Goal: Information Seeking & Learning: Learn about a topic

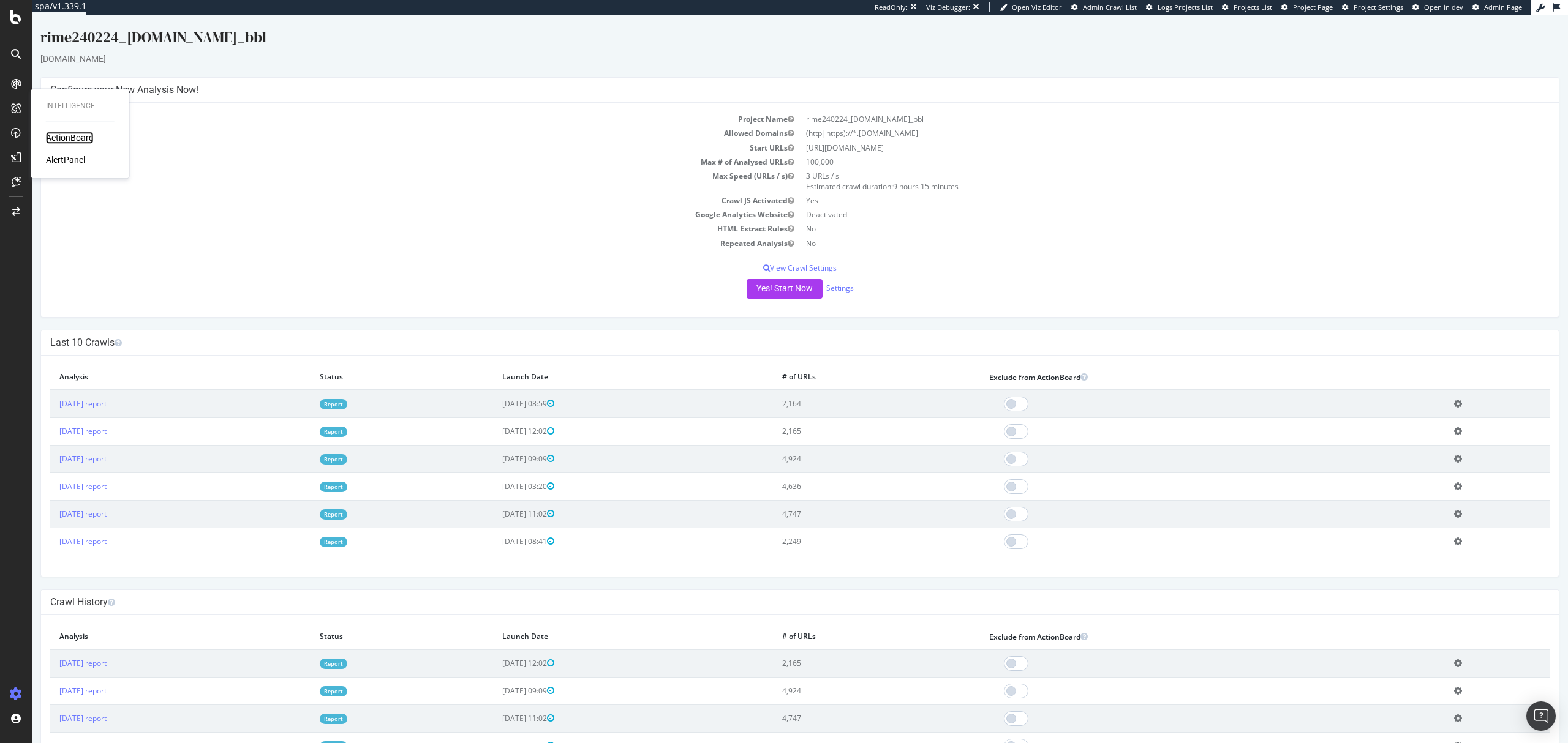
click at [65, 137] on div "ActionBoard" at bounding box center [70, 138] width 48 height 12
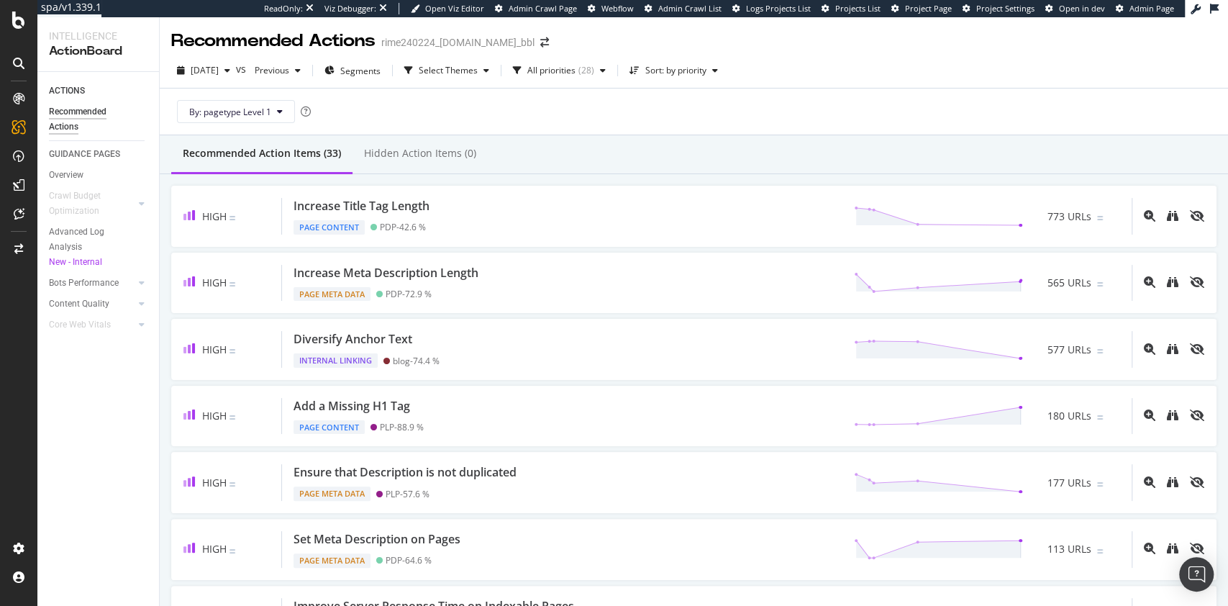
click at [993, 154] on div "Recommended Action Items (33) Hidden Action Items (0)" at bounding box center [694, 154] width 1068 height 39
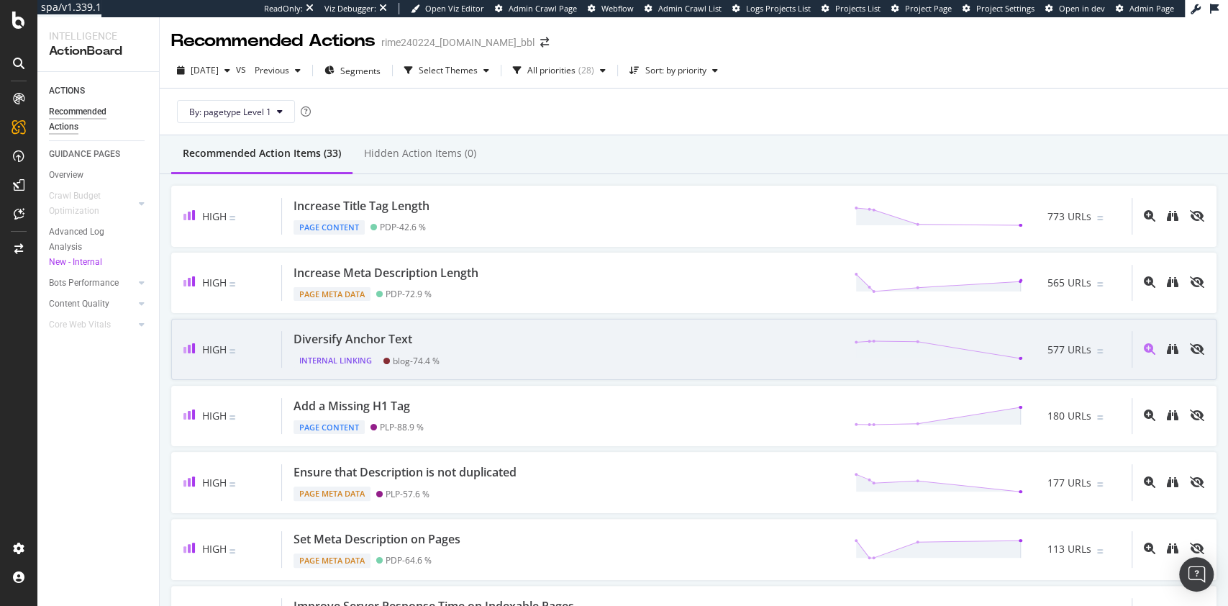
click at [486, 341] on div "Diversify Anchor Text Internal Linking blog - 74.4 % 577 URLs" at bounding box center [707, 349] width 850 height 37
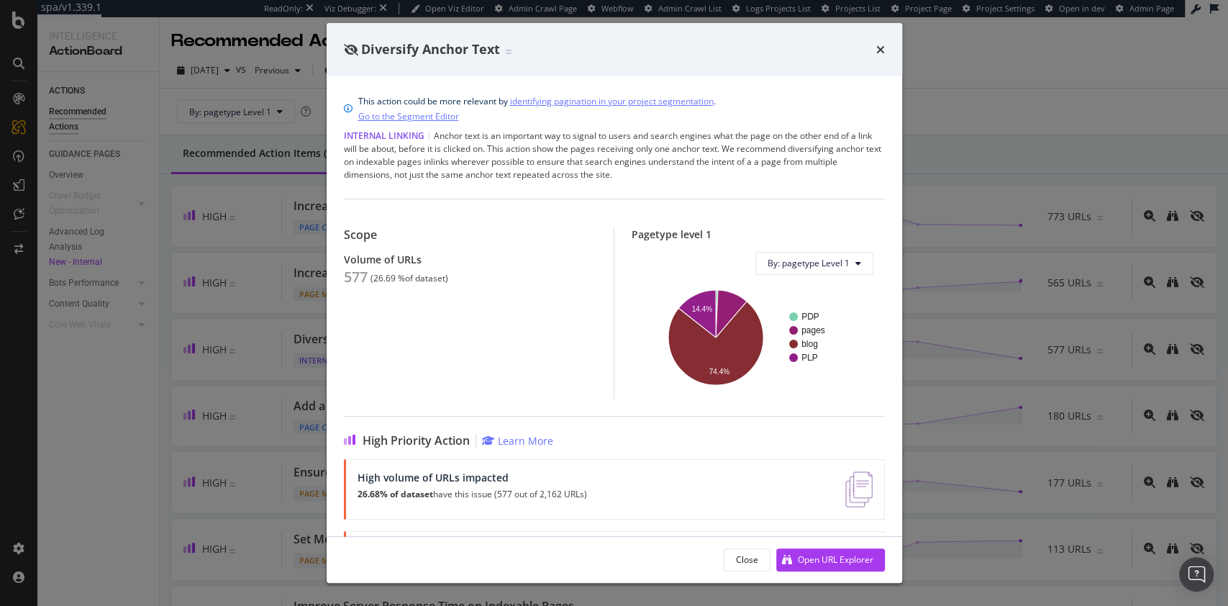
drag, startPoint x: 74, startPoint y: 91, endPoint x: 63, endPoint y: 105, distance: 18.0
click at [74, 91] on div "Diversify Anchor Text This action could be more relevant by identifying paginat…" at bounding box center [614, 303] width 1228 height 606
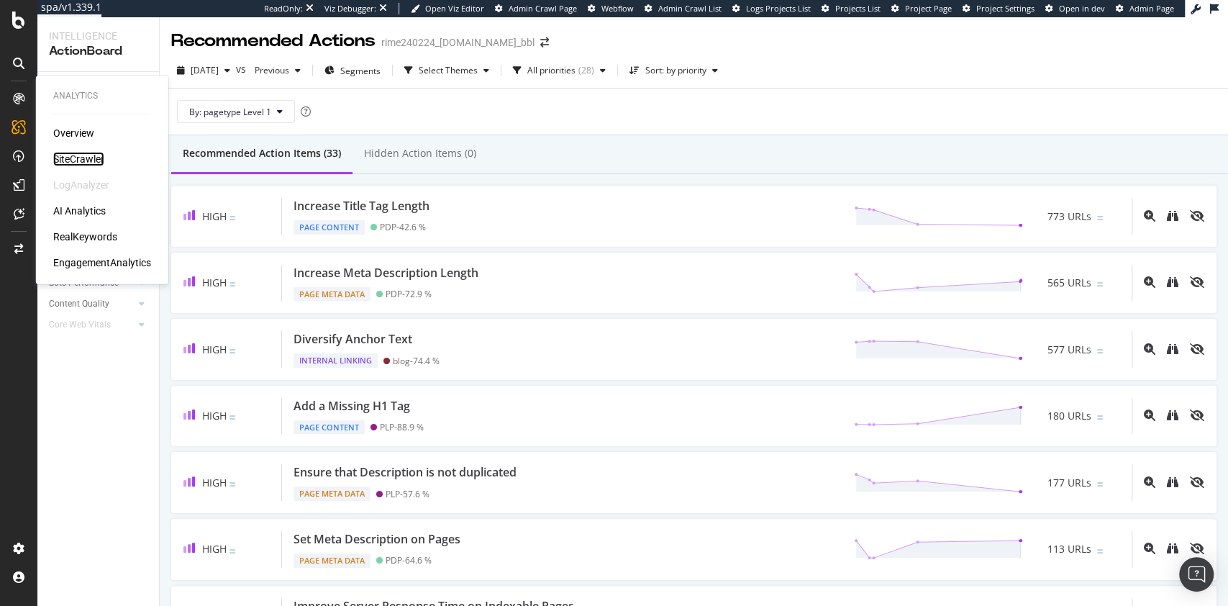
click at [83, 163] on div "SiteCrawler" at bounding box center [78, 159] width 51 height 14
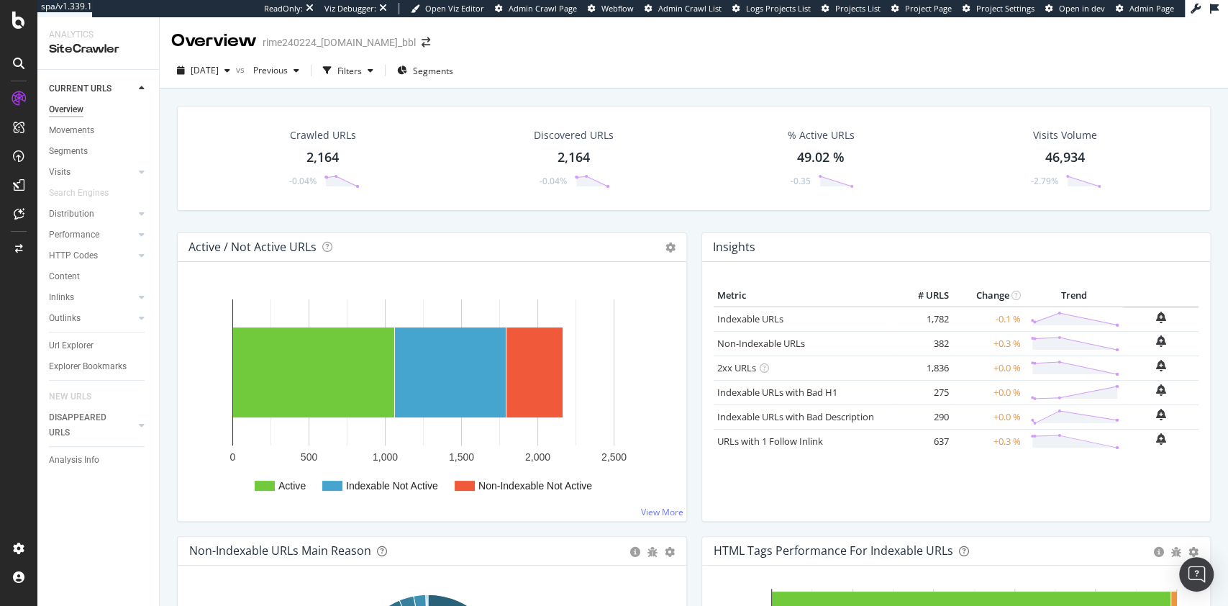
click at [978, 210] on div "Crawled URLs 2,164 -0.04% Discovered URLs 2,164 -0.04% % Active URLs 49.02 % -0…" at bounding box center [694, 169] width 1048 height 127
click at [927, 213] on div "Crawled URLs 2,164 -0.04% Discovered URLs 2,164 -0.04% % Active URLs 49.02 % -0…" at bounding box center [694, 169] width 1048 height 127
click at [63, 273] on div "Content" at bounding box center [64, 276] width 31 height 15
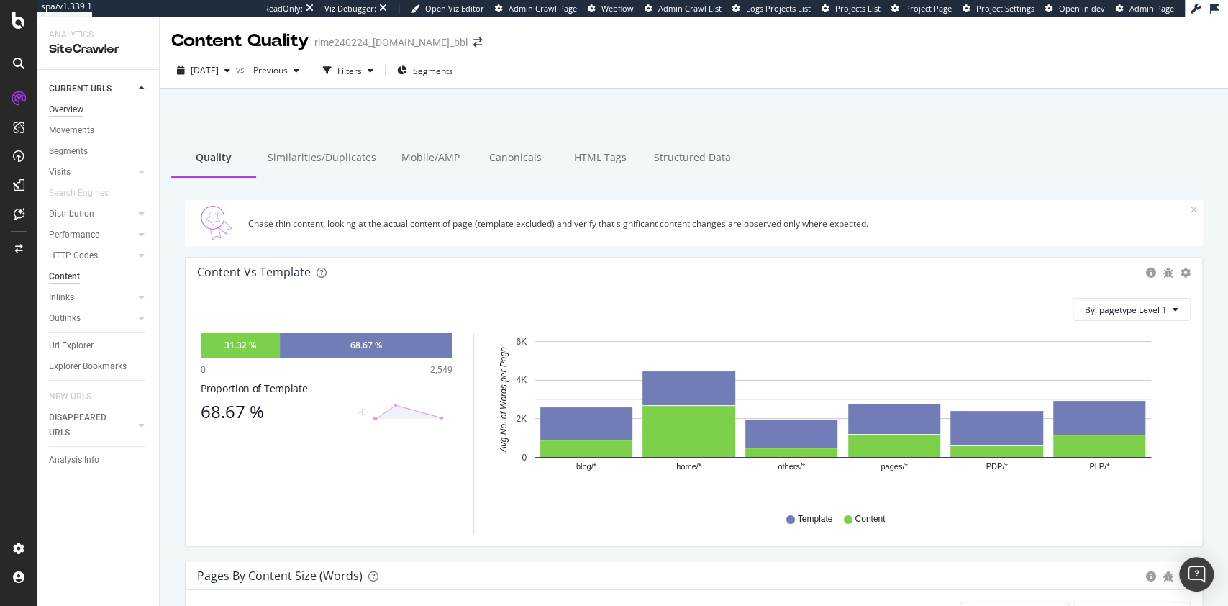
click at [76, 112] on div "Overview" at bounding box center [66, 109] width 35 height 15
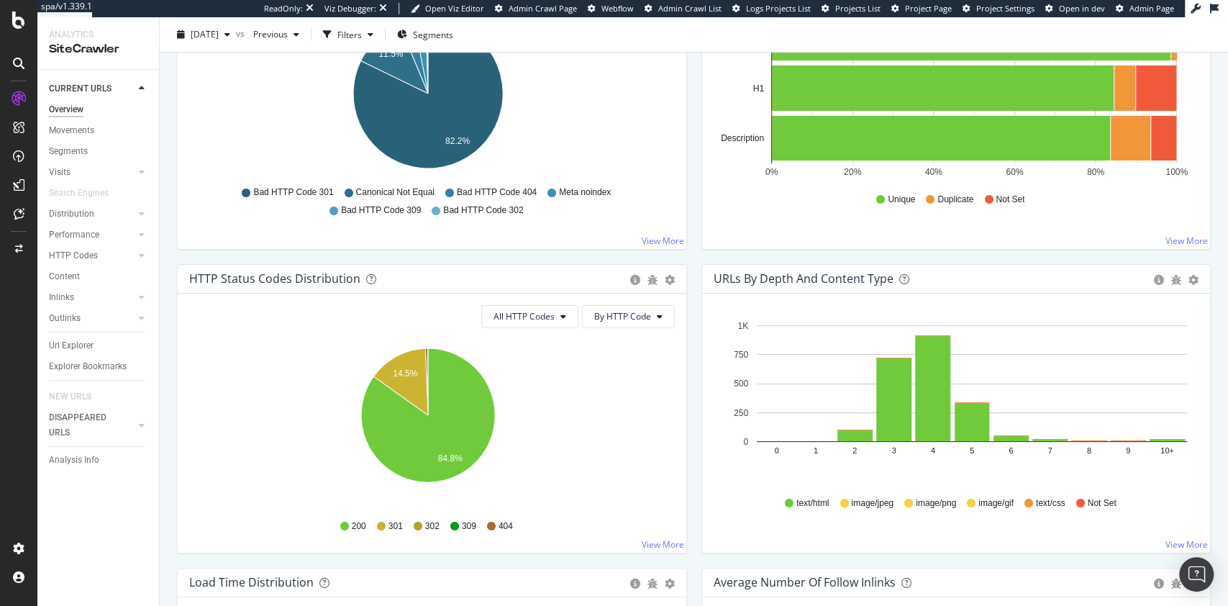
scroll to position [671, 0]
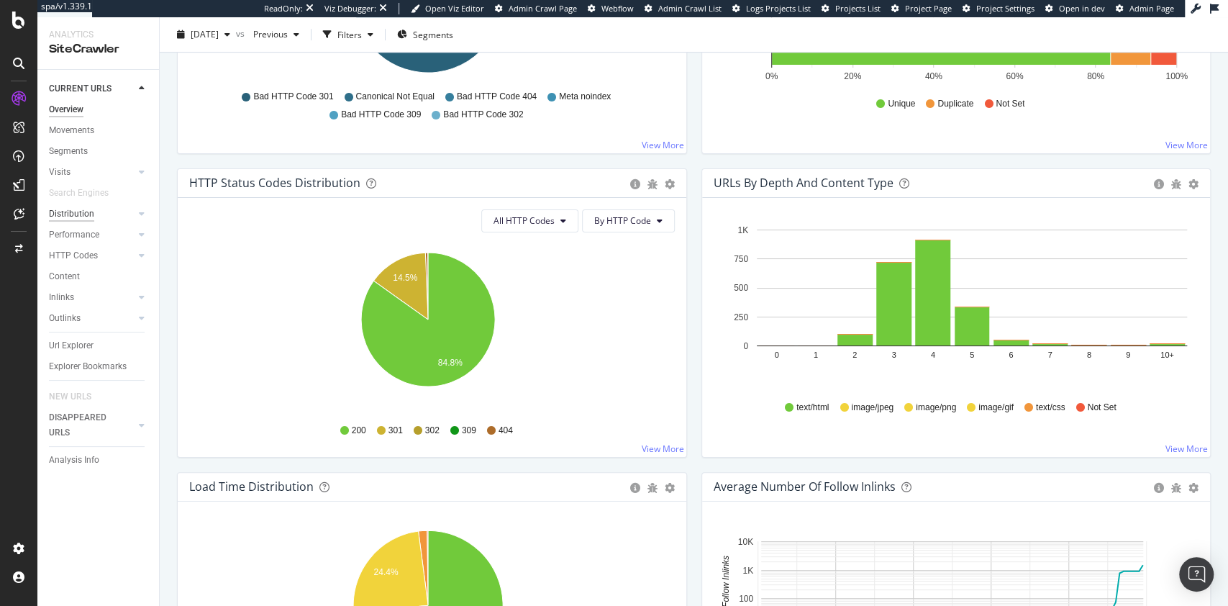
click at [73, 210] on div "Distribution" at bounding box center [71, 213] width 45 height 15
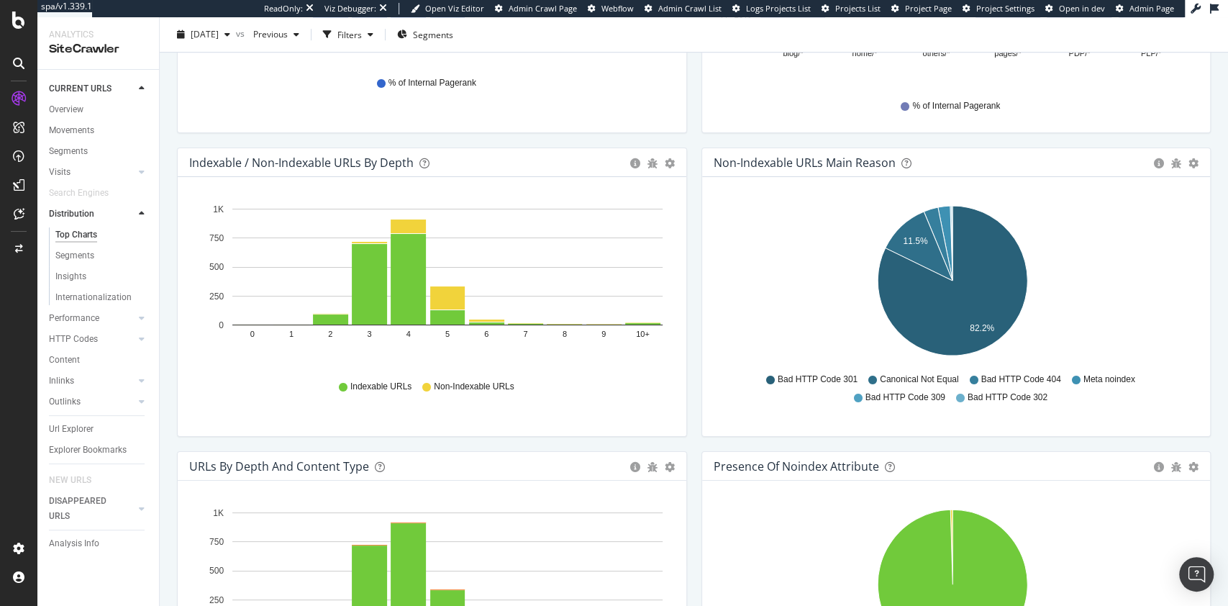
click at [1109, 286] on icon "11.5% 82.2%" at bounding box center [953, 283] width 478 height 167
click at [666, 155] on div "Bar (by Value) Bar (by Percentage) Table Export as CSV Add to Custom Report" at bounding box center [670, 162] width 10 height 14
click at [665, 163] on icon "gear" at bounding box center [670, 163] width 10 height 10
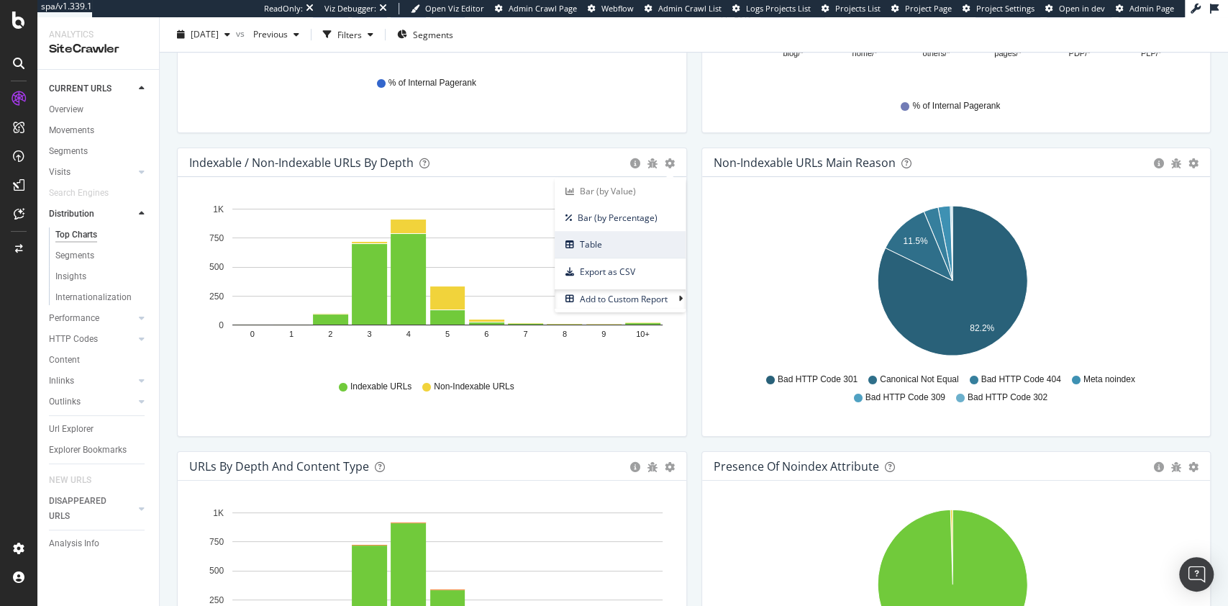
click at [622, 244] on span "Table" at bounding box center [620, 244] width 131 height 19
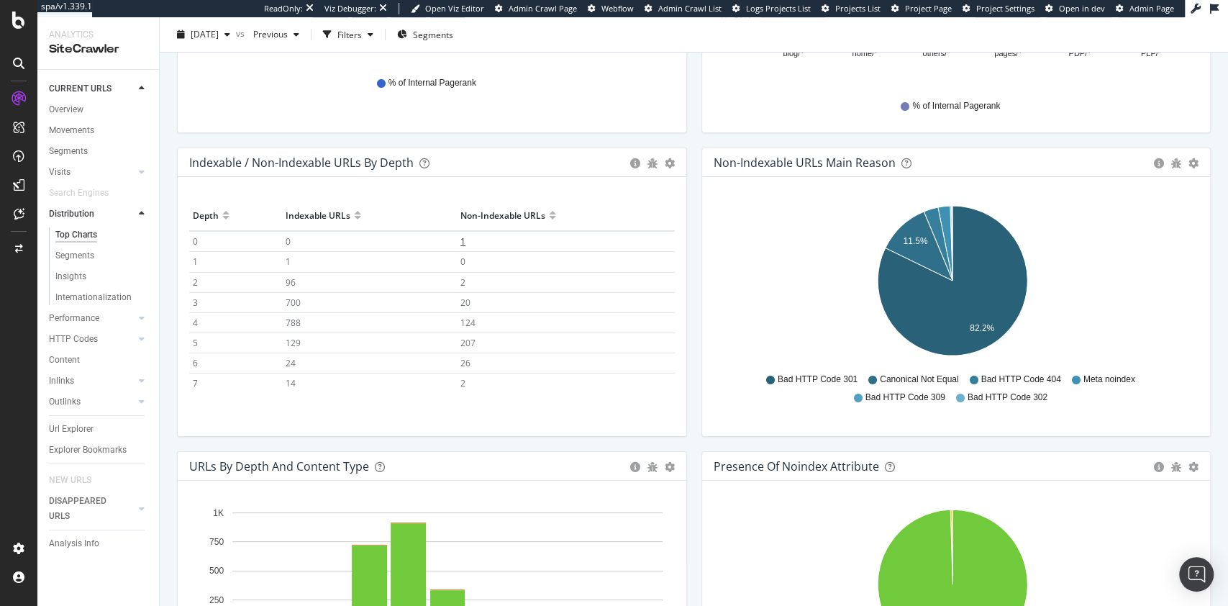
click at [465, 238] on td "1" at bounding box center [565, 241] width 217 height 21
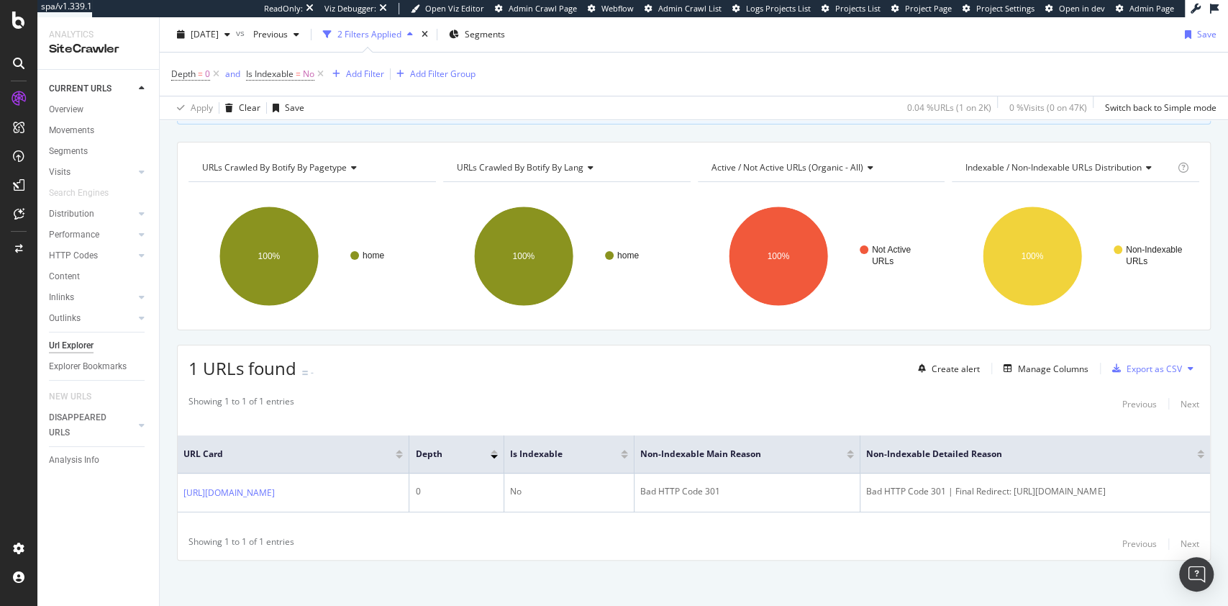
scroll to position [129, 0]
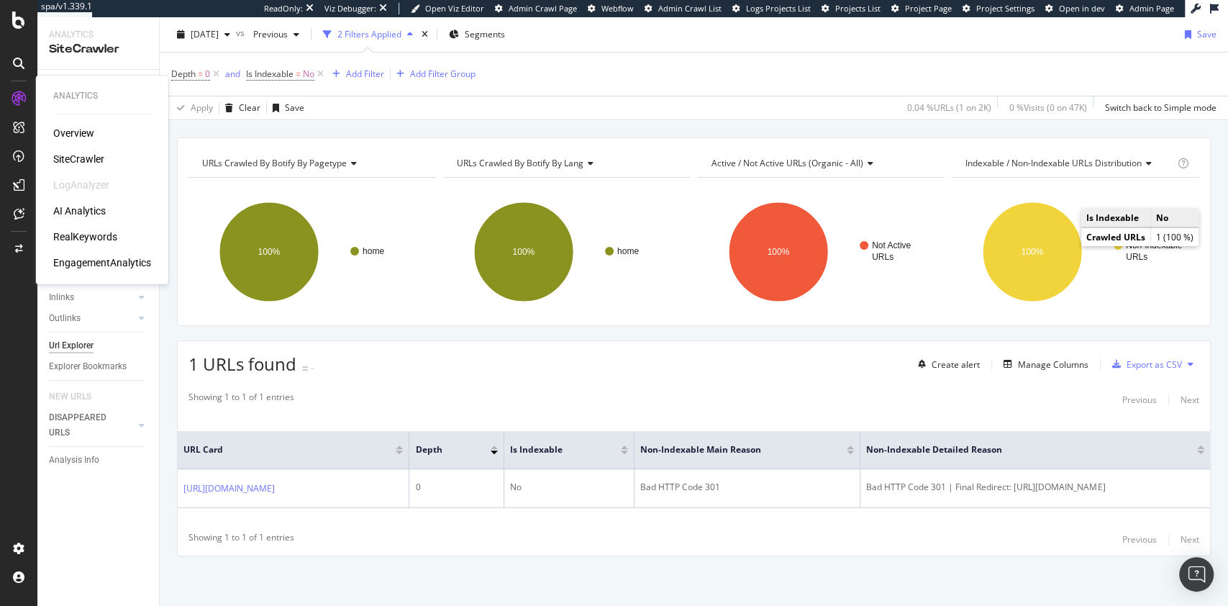
click at [92, 155] on div "SiteCrawler" at bounding box center [78, 159] width 51 height 14
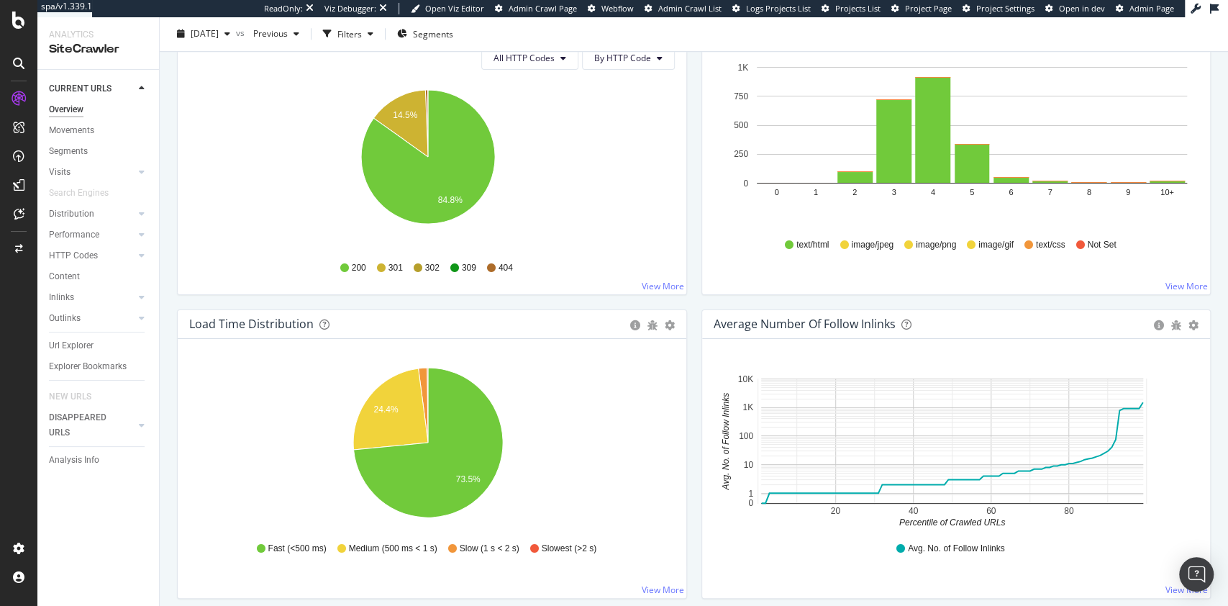
scroll to position [863, 0]
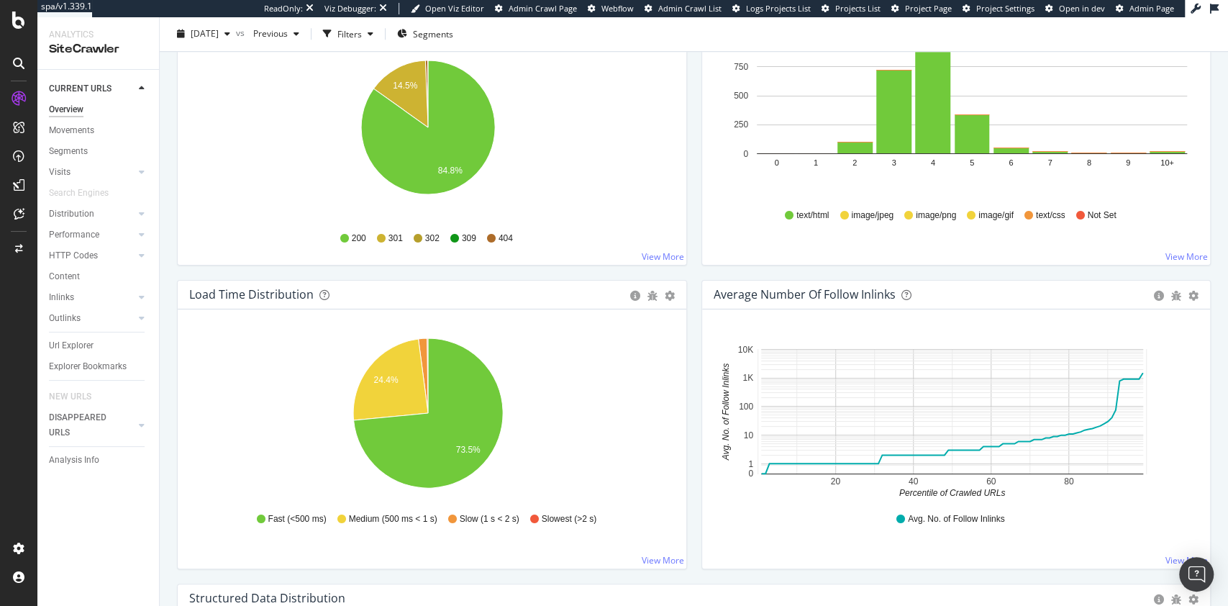
click at [204, 466] on icon "24.4% 73.5%" at bounding box center [428, 415] width 478 height 167
click at [59, 279] on div "Content" at bounding box center [64, 276] width 31 height 15
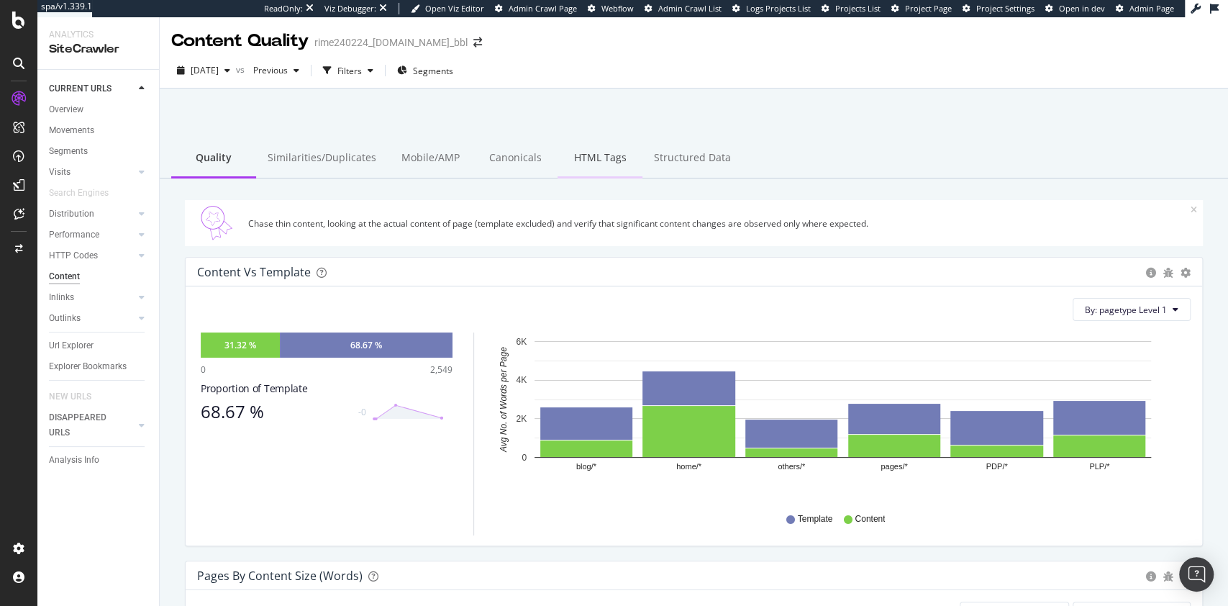
click at [584, 153] on div "HTML Tags" at bounding box center [600, 159] width 85 height 40
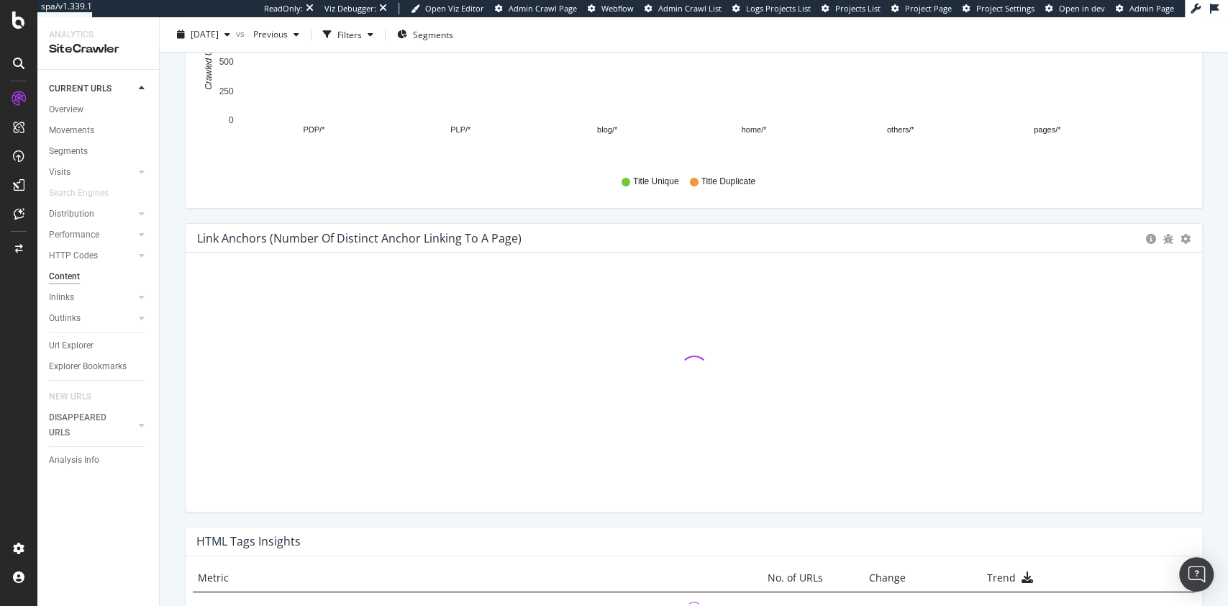
scroll to position [671, 0]
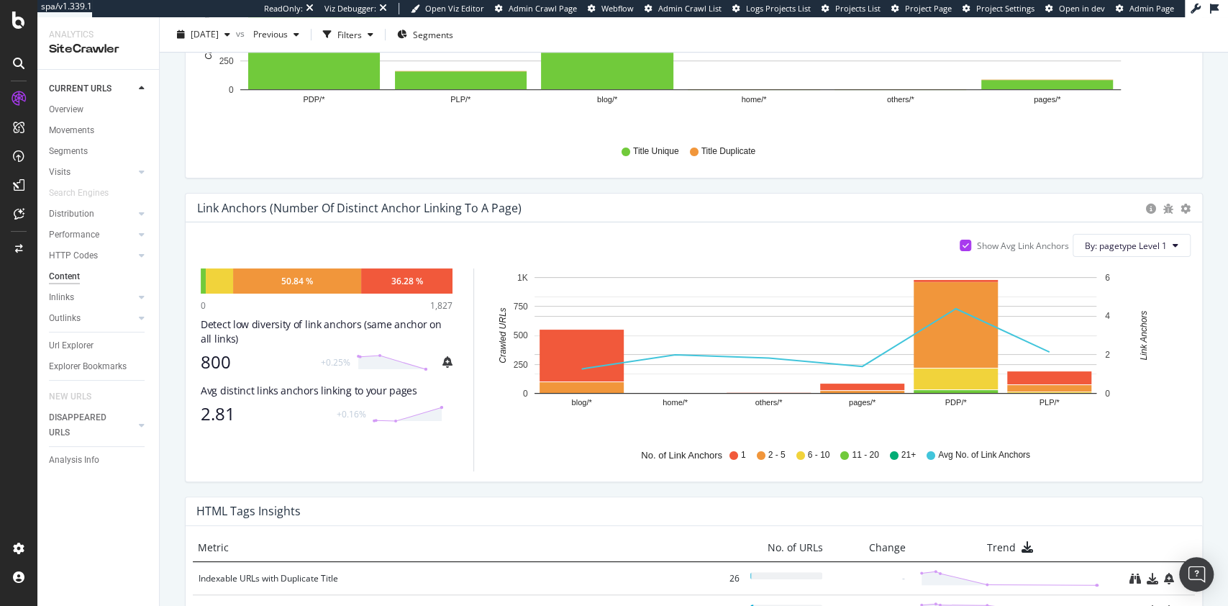
click at [155, 529] on div "CURRENT URLS Overview Movements Segments Visits Analysis Orphan URLs Search Eng…" at bounding box center [98, 338] width 122 height 536
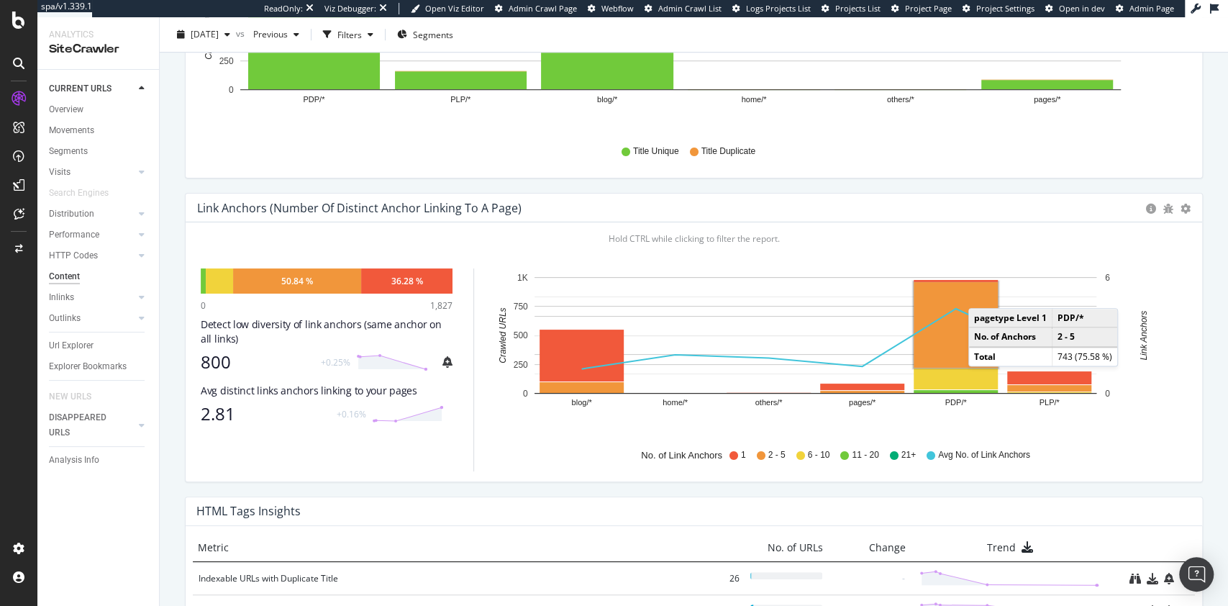
click at [983, 293] on rect "A chart." at bounding box center [956, 325] width 84 height 86
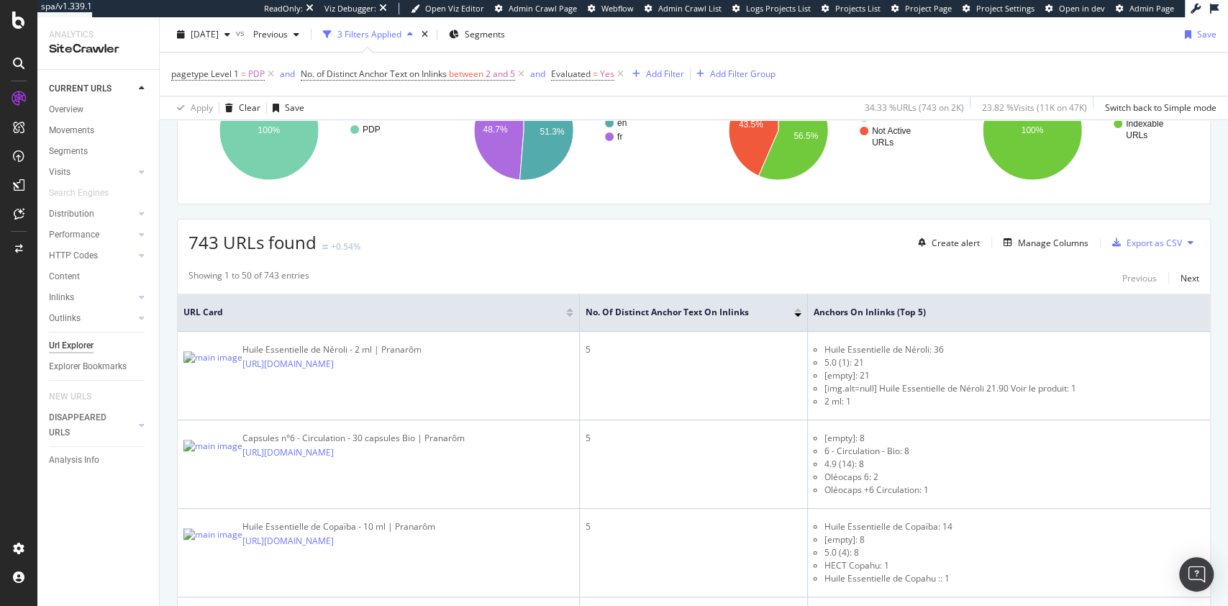
scroll to position [383, 0]
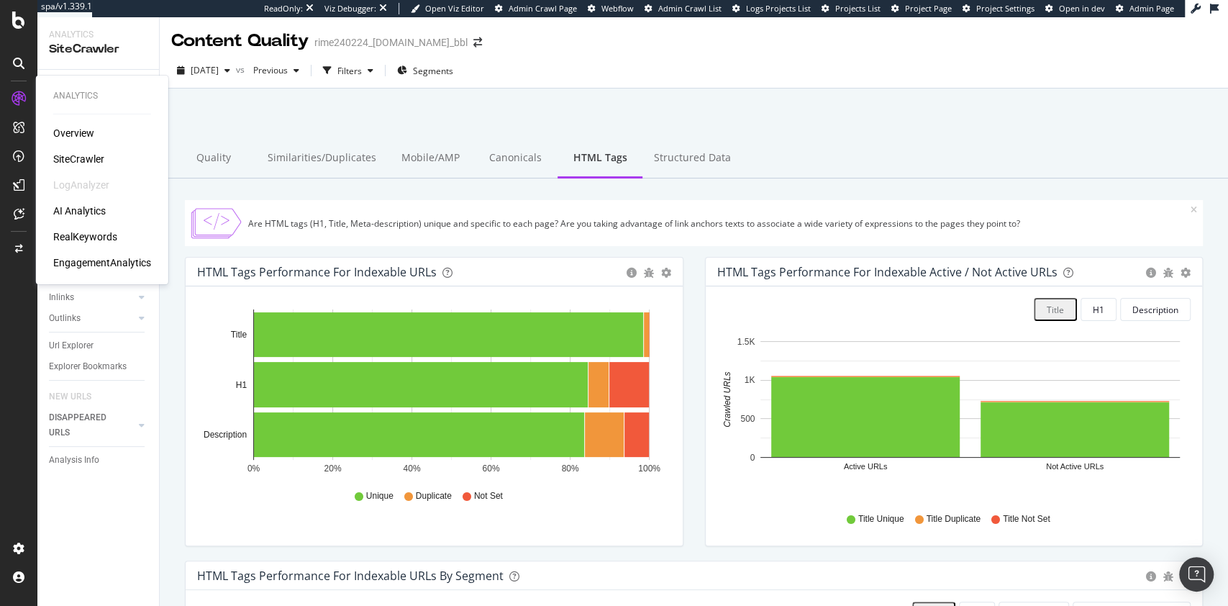
click at [94, 245] on div "Overview SiteCrawler LogAnalyzer AI Analytics RealKeywords EngagementAnalytics" at bounding box center [102, 198] width 98 height 144
click at [95, 240] on div "RealKeywords" at bounding box center [85, 236] width 64 height 14
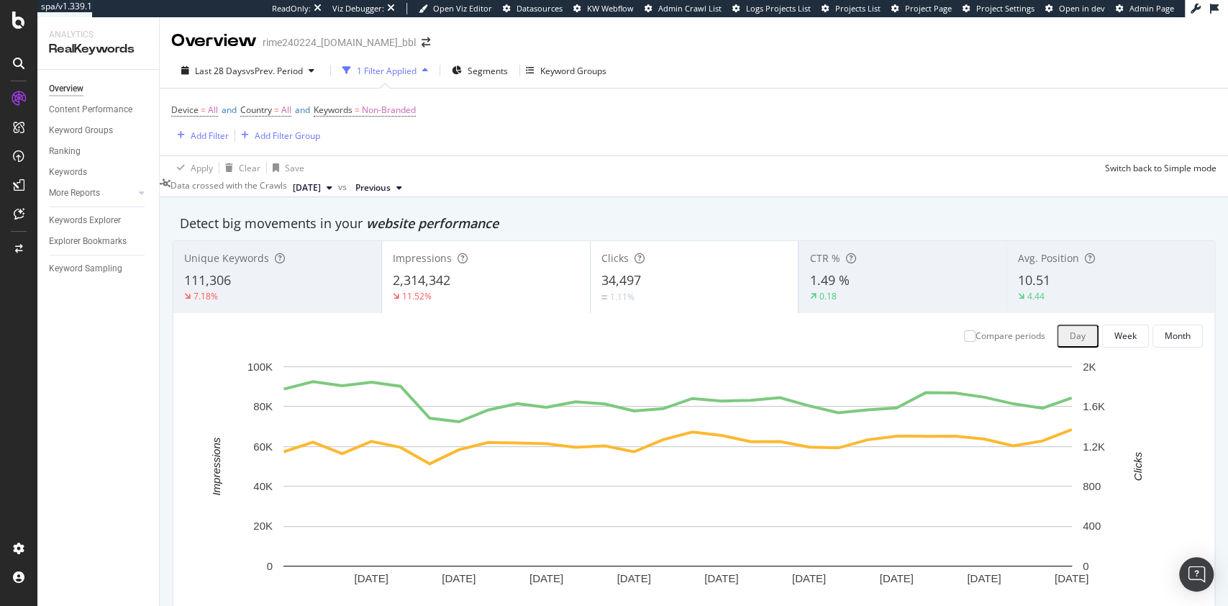
click at [1086, 211] on div "Detect big movements in your website performance" at bounding box center [694, 223] width 1042 height 33
click at [79, 158] on div "Ranking" at bounding box center [65, 151] width 32 height 15
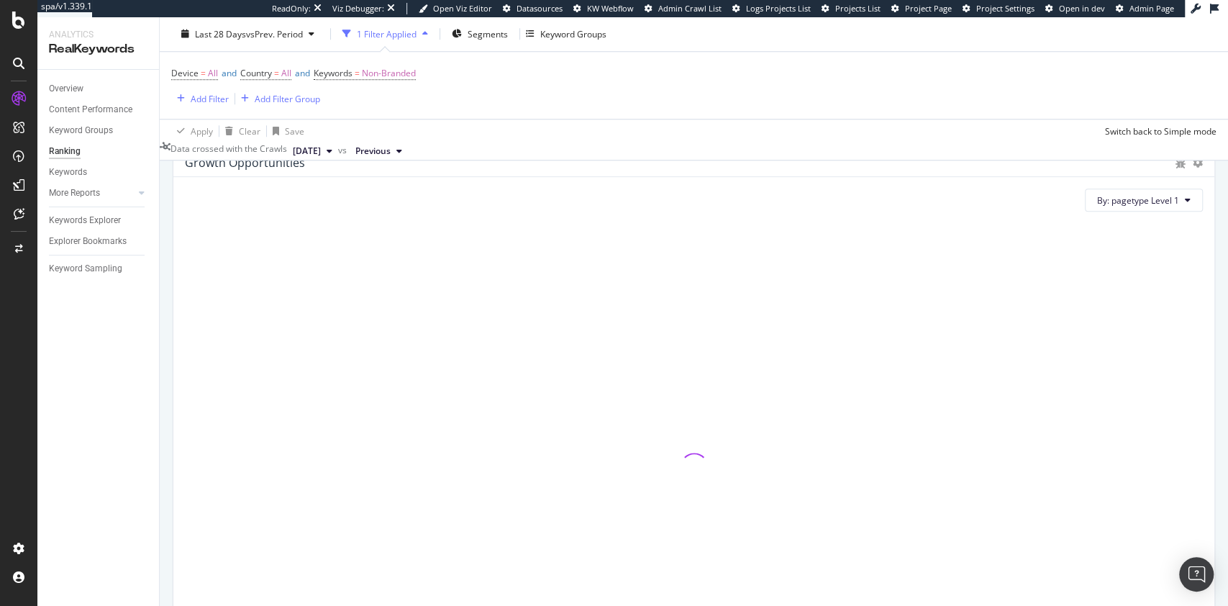
scroll to position [957, 0]
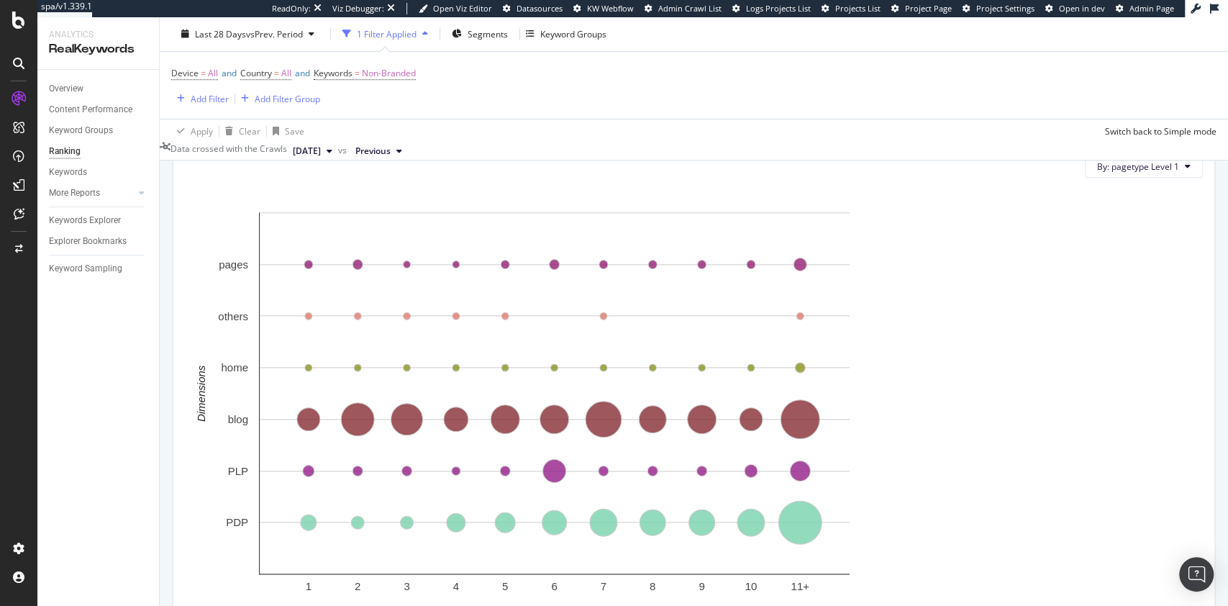
click at [1203, 377] on div "Clicks By Position By Week Day Week Month Clicks New Keywords Over Time Day Wee…" at bounding box center [694, 133] width 1068 height 1787
